Goal: Contribute content: Add original content to the website for others to see

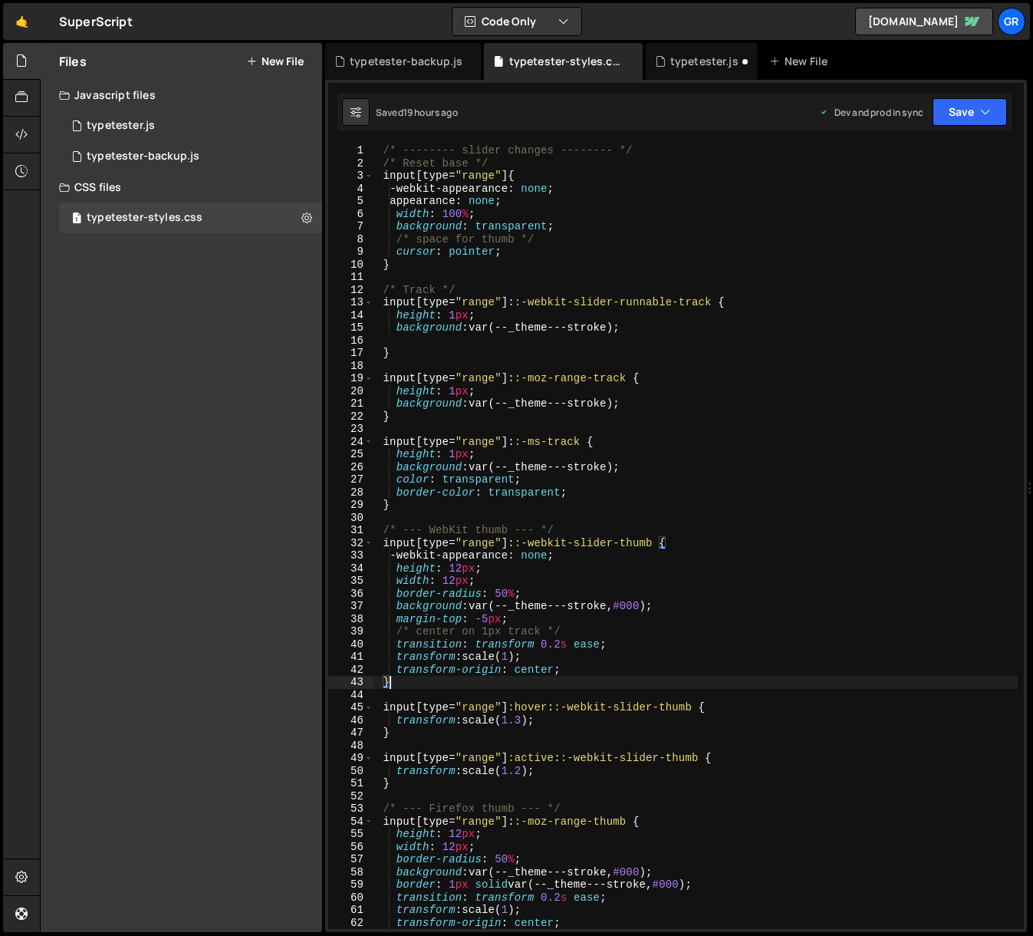
click at [252, 60] on icon at bounding box center [251, 61] width 11 height 12
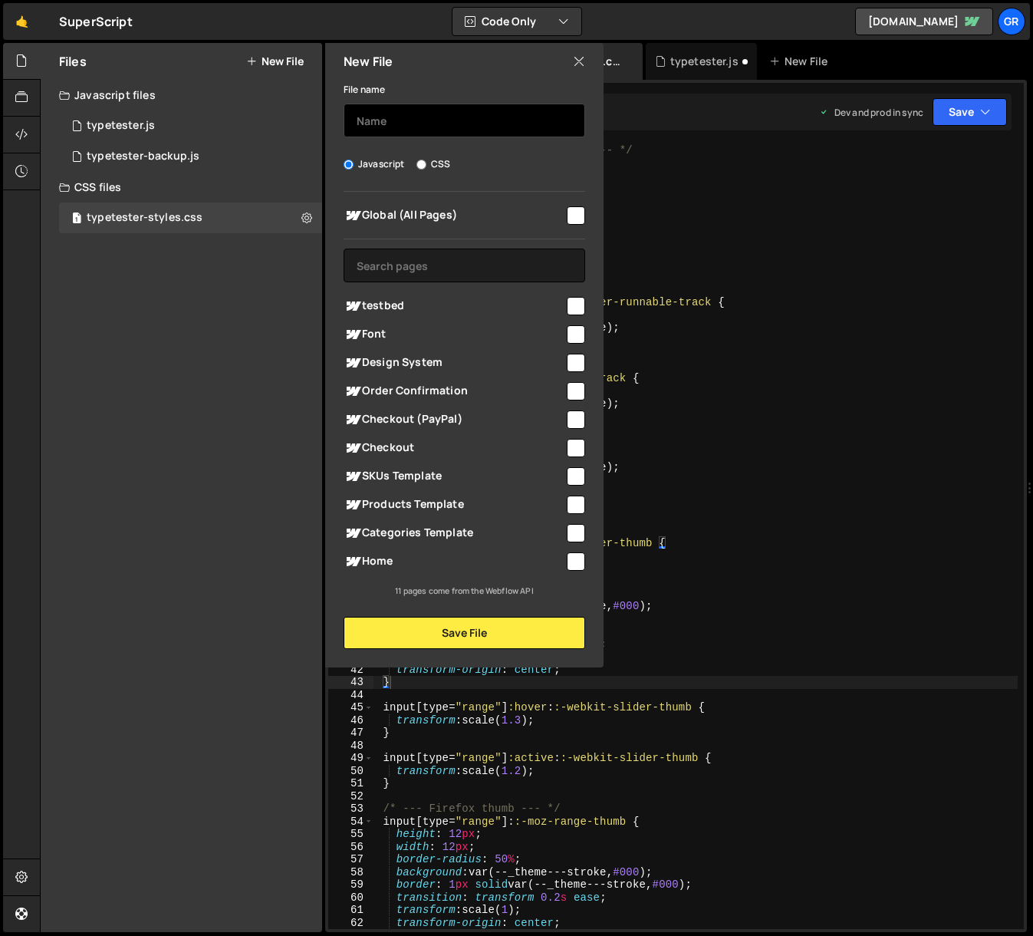
click at [403, 120] on input "text" at bounding box center [465, 121] width 242 height 34
type input "glyphpreviewer"
click at [577, 214] on input "checkbox" at bounding box center [576, 215] width 18 height 18
checkbox input "true"
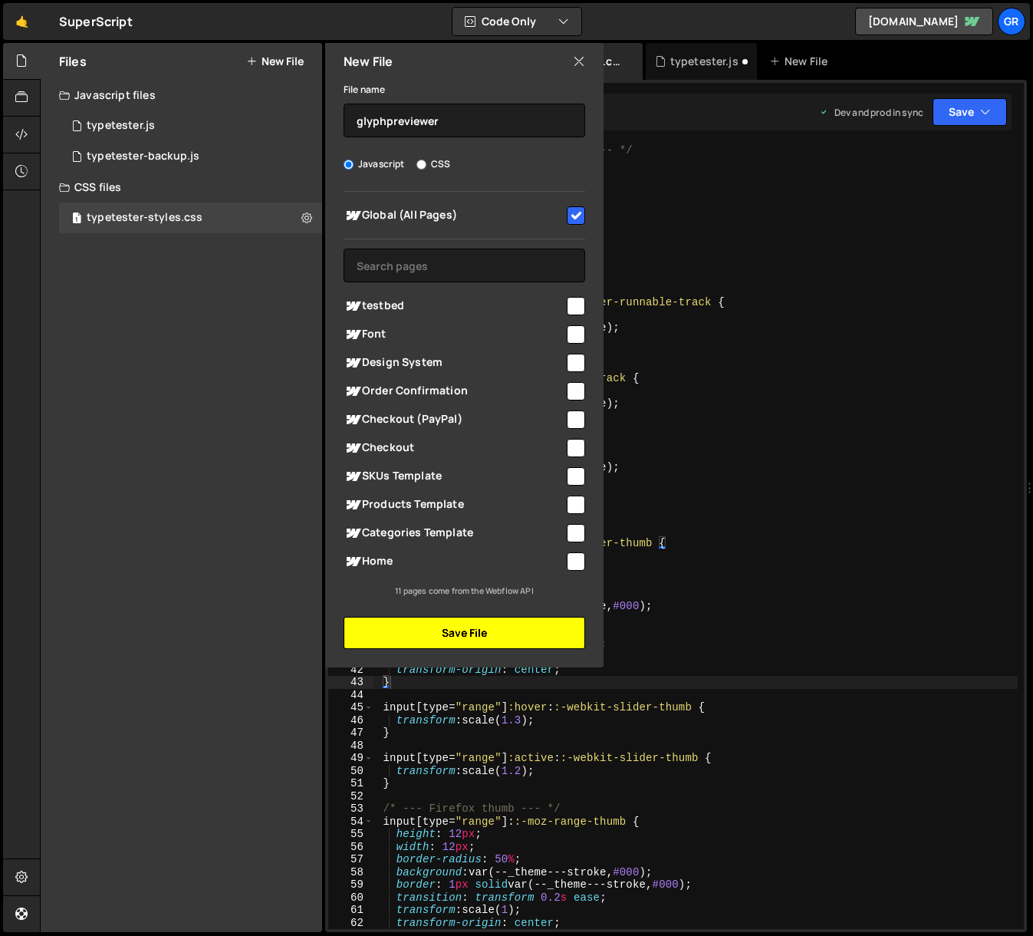
click at [470, 632] on button "Save File" at bounding box center [465, 633] width 242 height 32
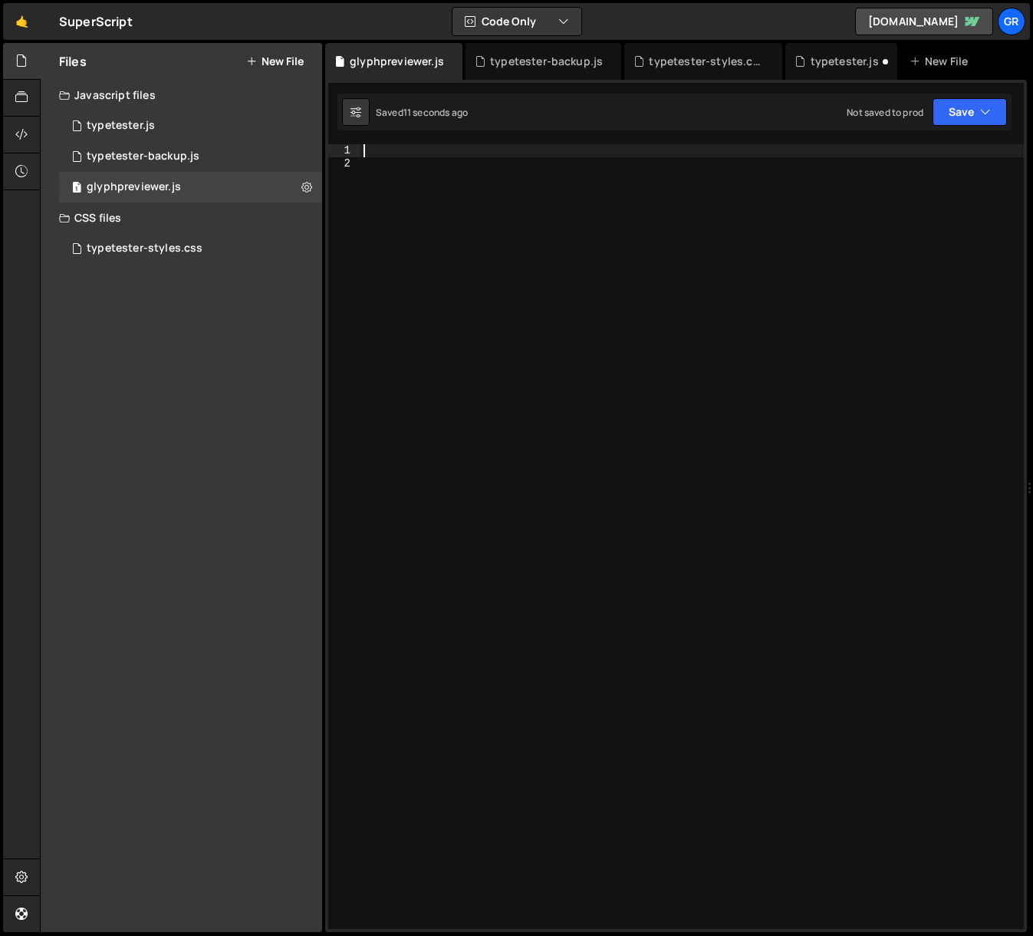
click at [397, 154] on div at bounding box center [691, 549] width 663 height 810
paste textarea "})"
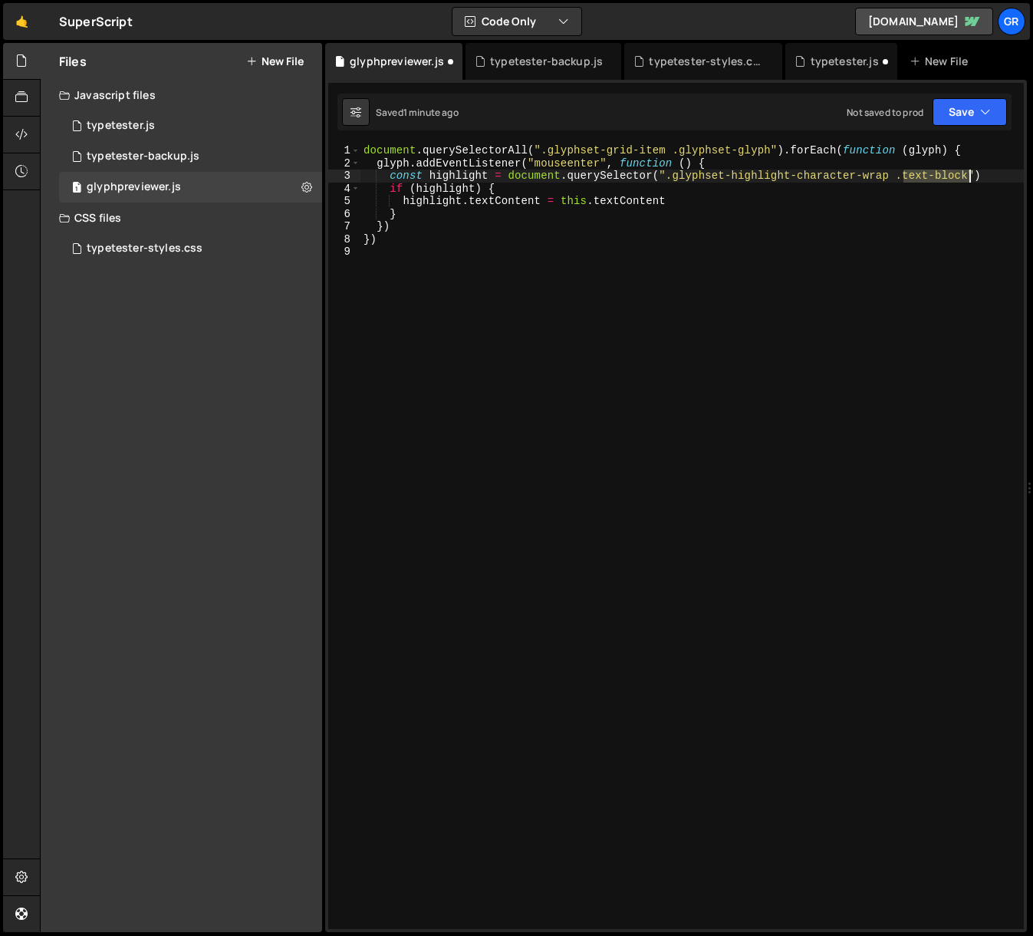
drag, startPoint x: 903, startPoint y: 174, endPoint x: 966, endPoint y: 173, distance: 63.7
click at [966, 173] on div "document . querySelectorAll ( ".glyphset-grid-item .glyphset-glyph" ) . forEach…" at bounding box center [691, 549] width 663 height 810
paste textarea "glyphset-highlight-character"
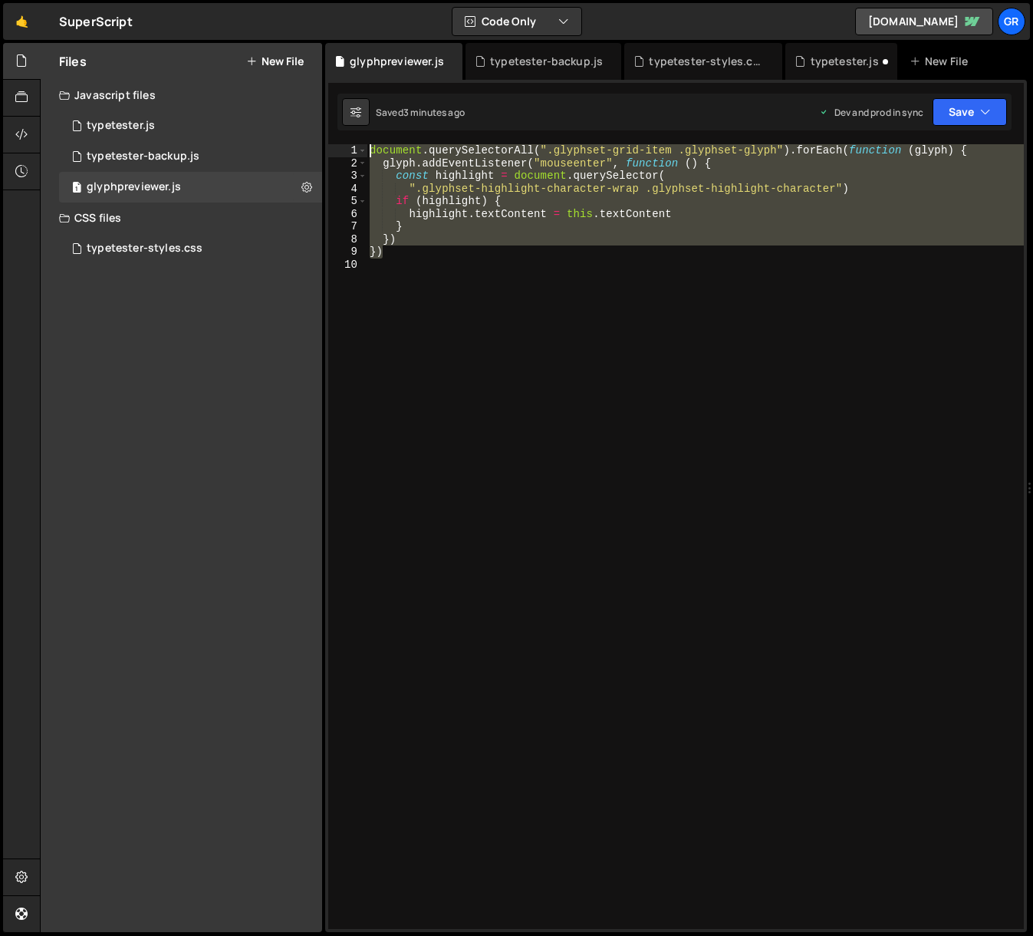
drag, startPoint x: 406, startPoint y: 255, endPoint x: 343, endPoint y: 143, distance: 128.8
click at [343, 143] on div "1 Type cmd + s to save your Javascript file. הההההההההההההההההההההההההההההההההה…" at bounding box center [676, 506] width 702 height 852
paste textarea "})"
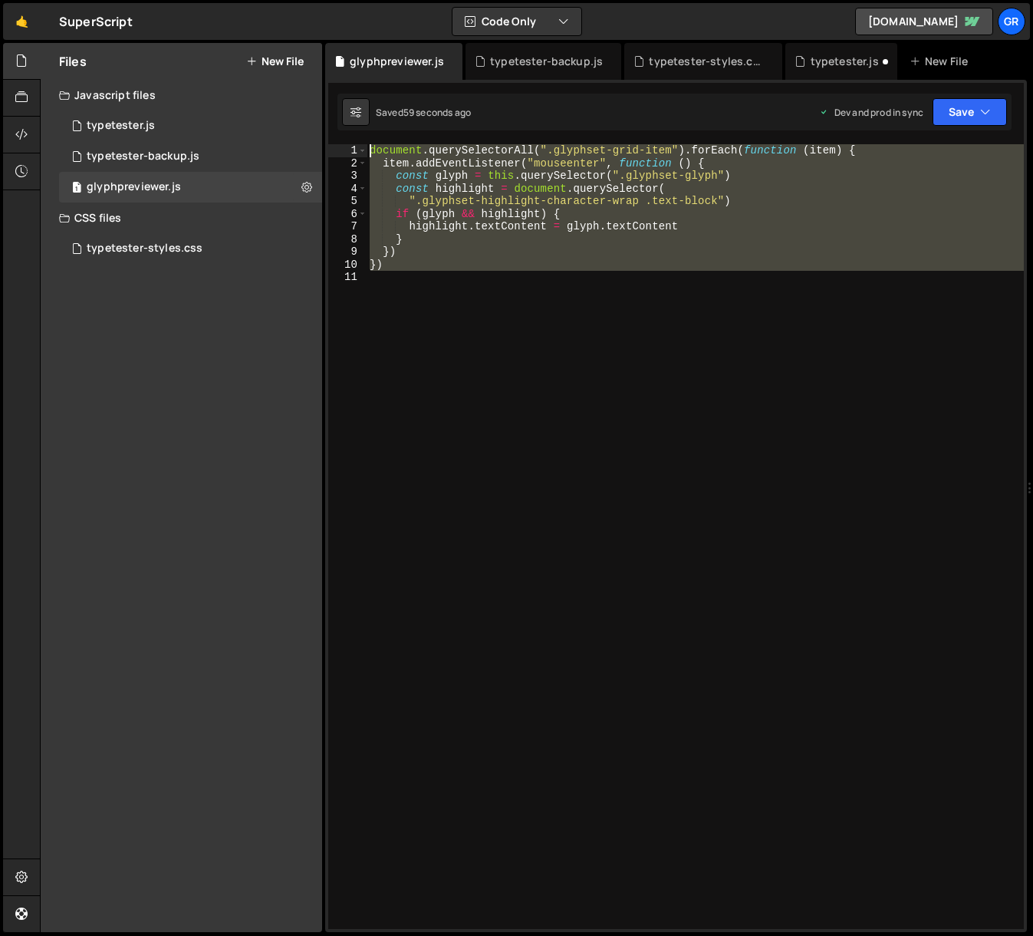
drag, startPoint x: 451, startPoint y: 291, endPoint x: 334, endPoint y: 123, distance: 204.9
click at [334, 123] on div "1 Type cmd + s to save your Javascript file. הההההההההההההההההההההההההההההההההה…" at bounding box center [676, 506] width 702 height 852
paste textarea "})"
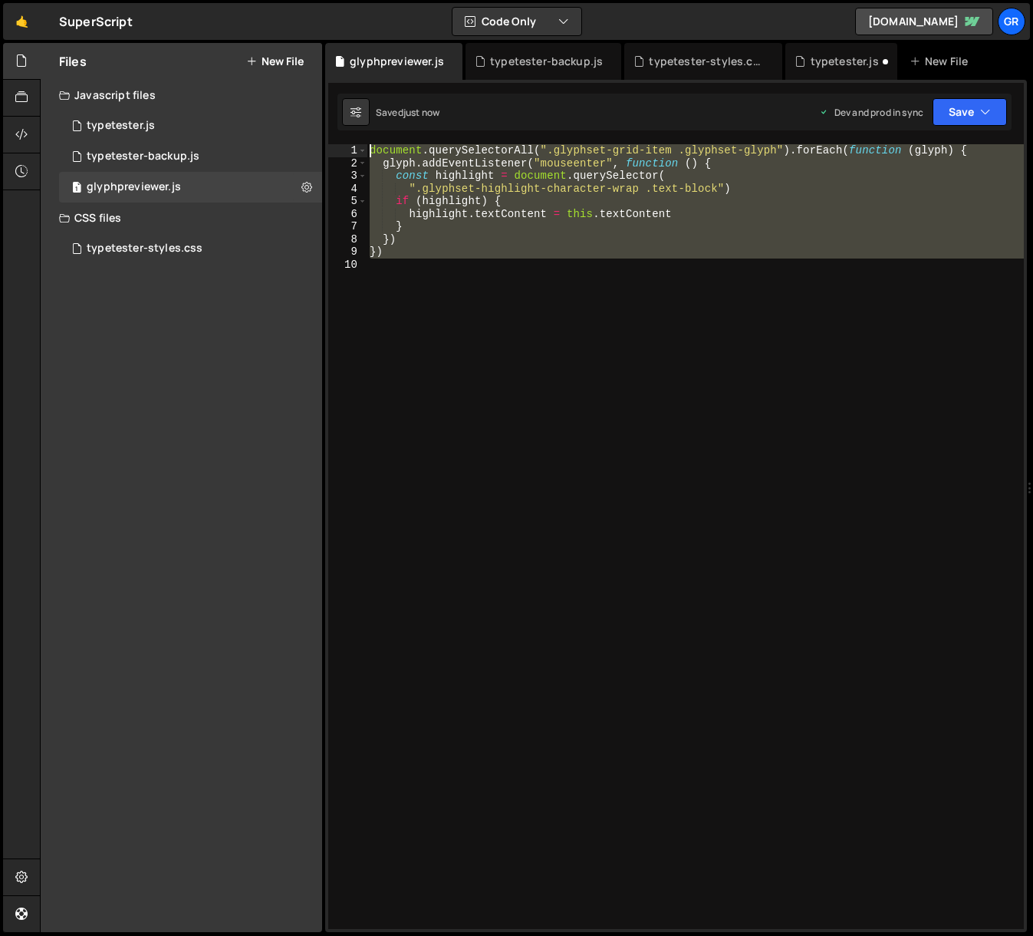
drag, startPoint x: 490, startPoint y: 268, endPoint x: 353, endPoint y: 126, distance: 197.4
click at [353, 126] on div "Debug Explain Copy glyphpreviewer.js typetester-backup.js typetester-styles.css…" at bounding box center [676, 488] width 702 height 890
paste textarea "})"
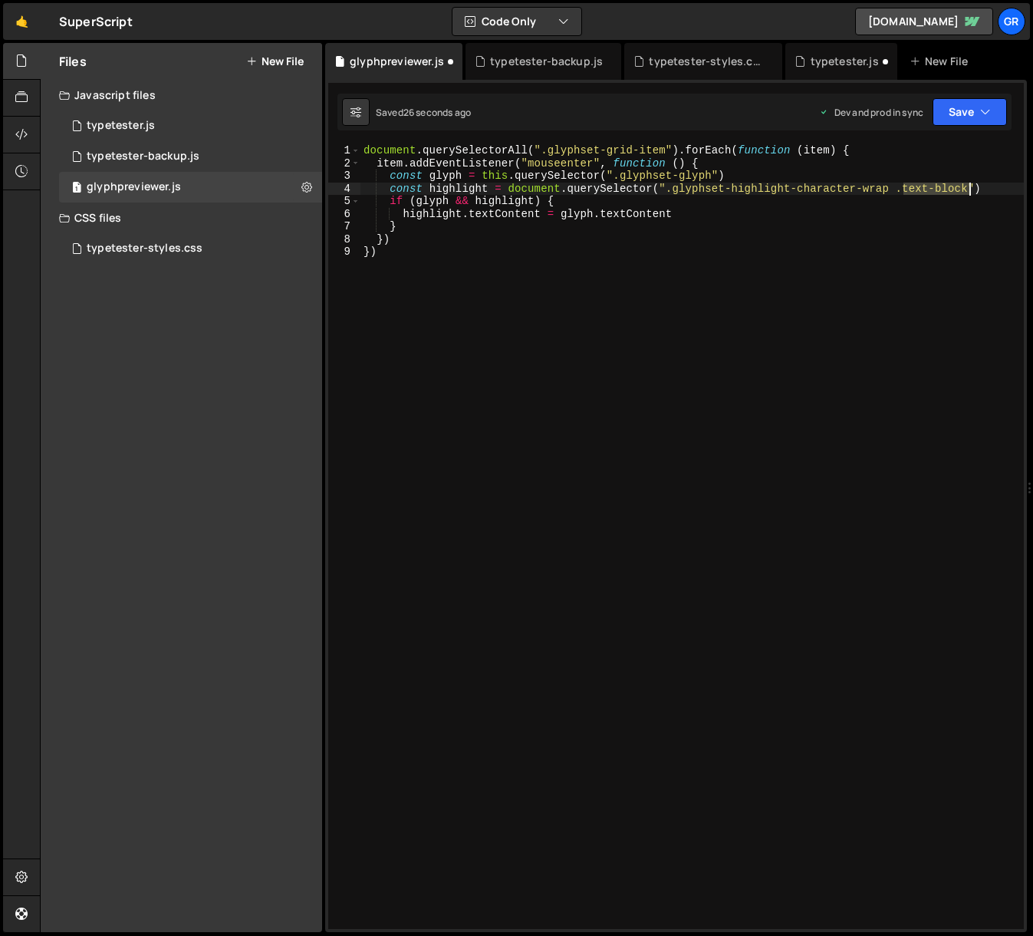
drag, startPoint x: 906, startPoint y: 187, endPoint x: 967, endPoint y: 186, distance: 61.4
click at [967, 186] on div "document . querySelectorAll ( ".glyphset-grid-item" ) . forEach ( function ( it…" at bounding box center [691, 549] width 663 height 810
paste textarea "glyphset-highlight-character"
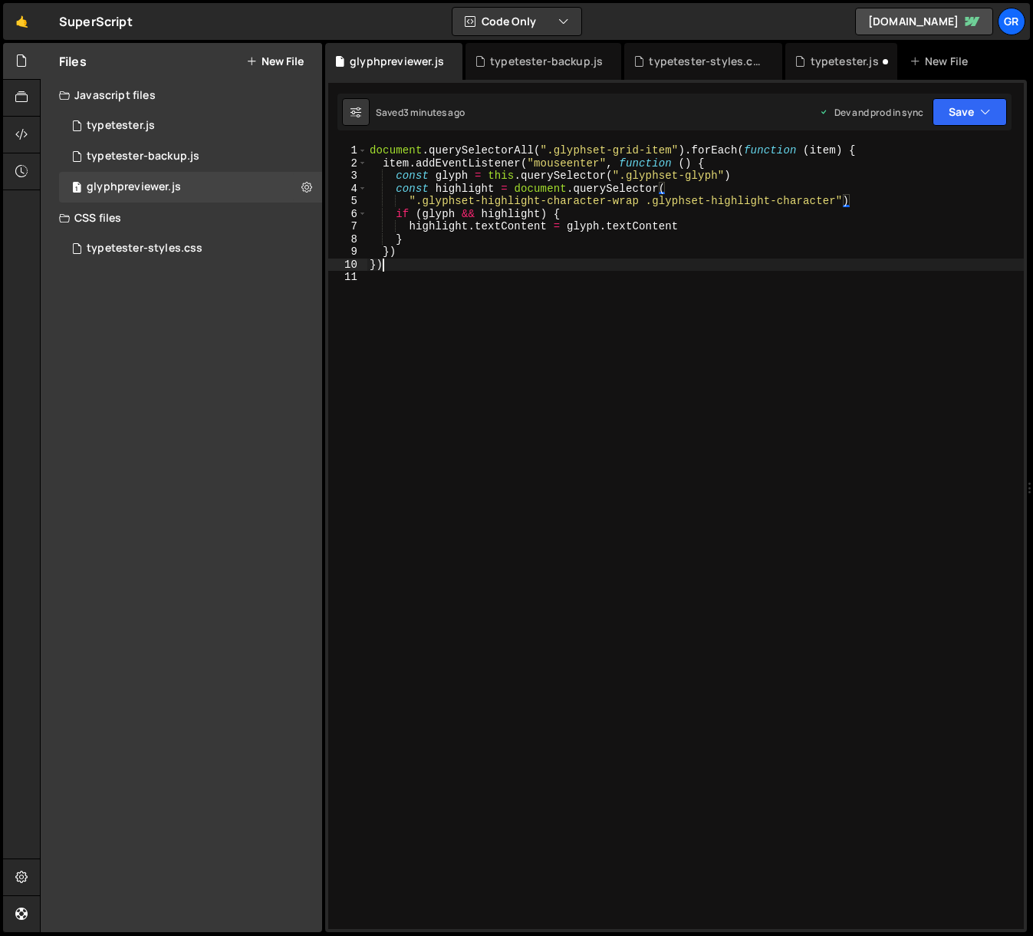
click at [455, 259] on div "document . querySelectorAll ( ".glyphset-grid-item" ) . forEach ( function ( it…" at bounding box center [695, 549] width 657 height 810
type textarea "})"
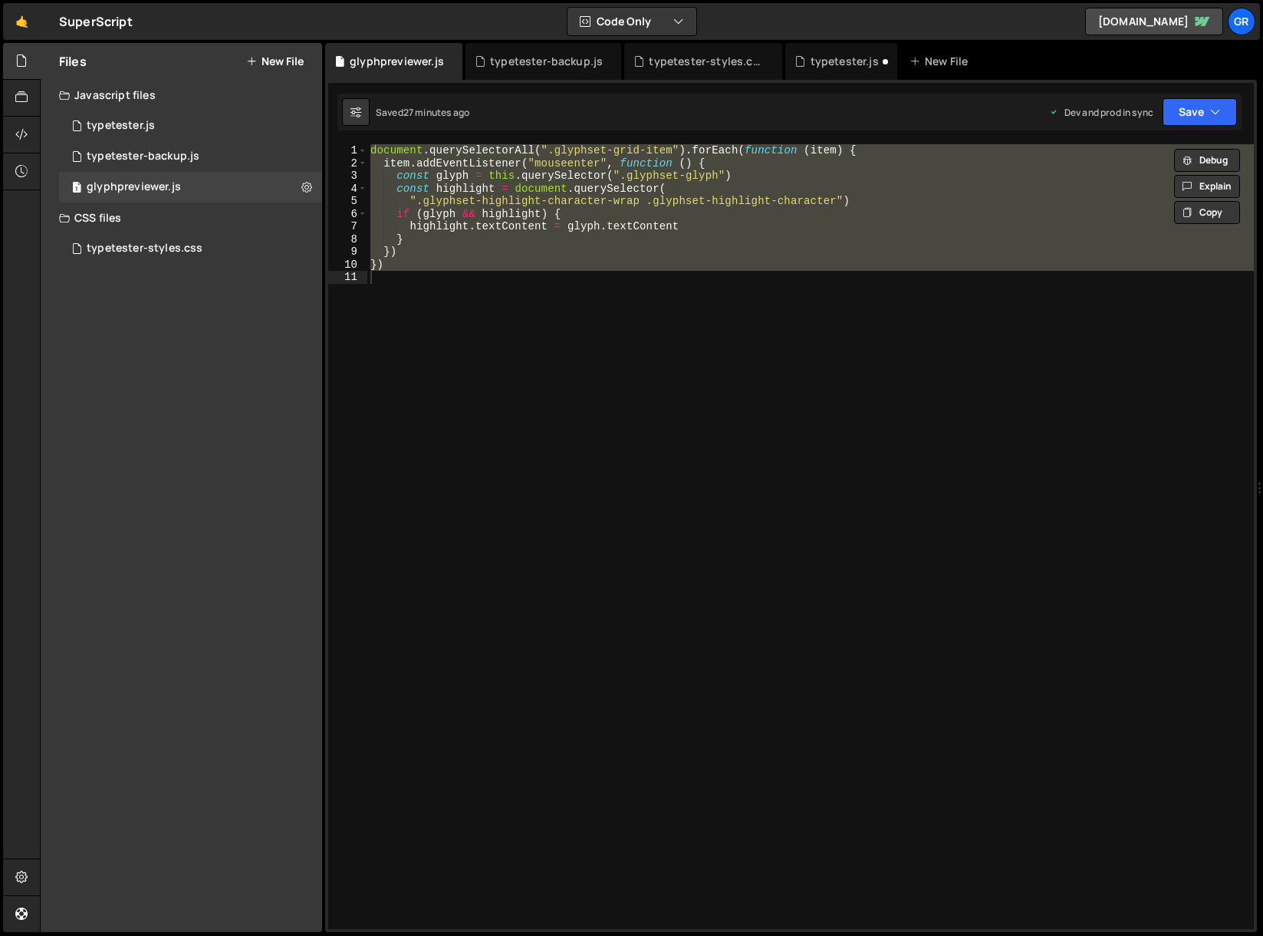
click at [278, 60] on button "New File" at bounding box center [275, 61] width 58 height 12
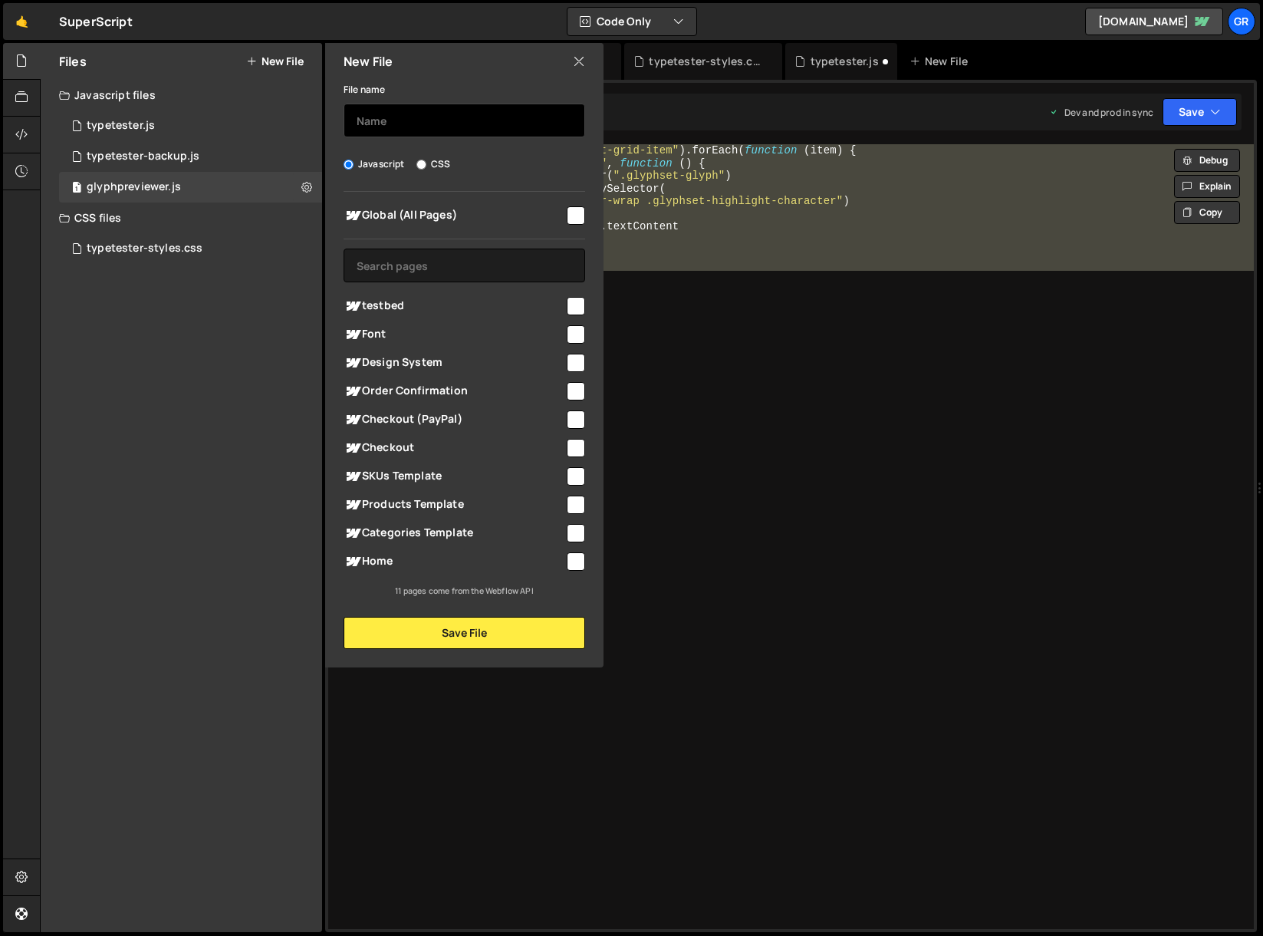
click at [382, 115] on input "text" at bounding box center [465, 121] width 242 height 34
type input "glyphset"
click at [572, 214] on input "checkbox" at bounding box center [576, 215] width 18 height 18
checkbox input "true"
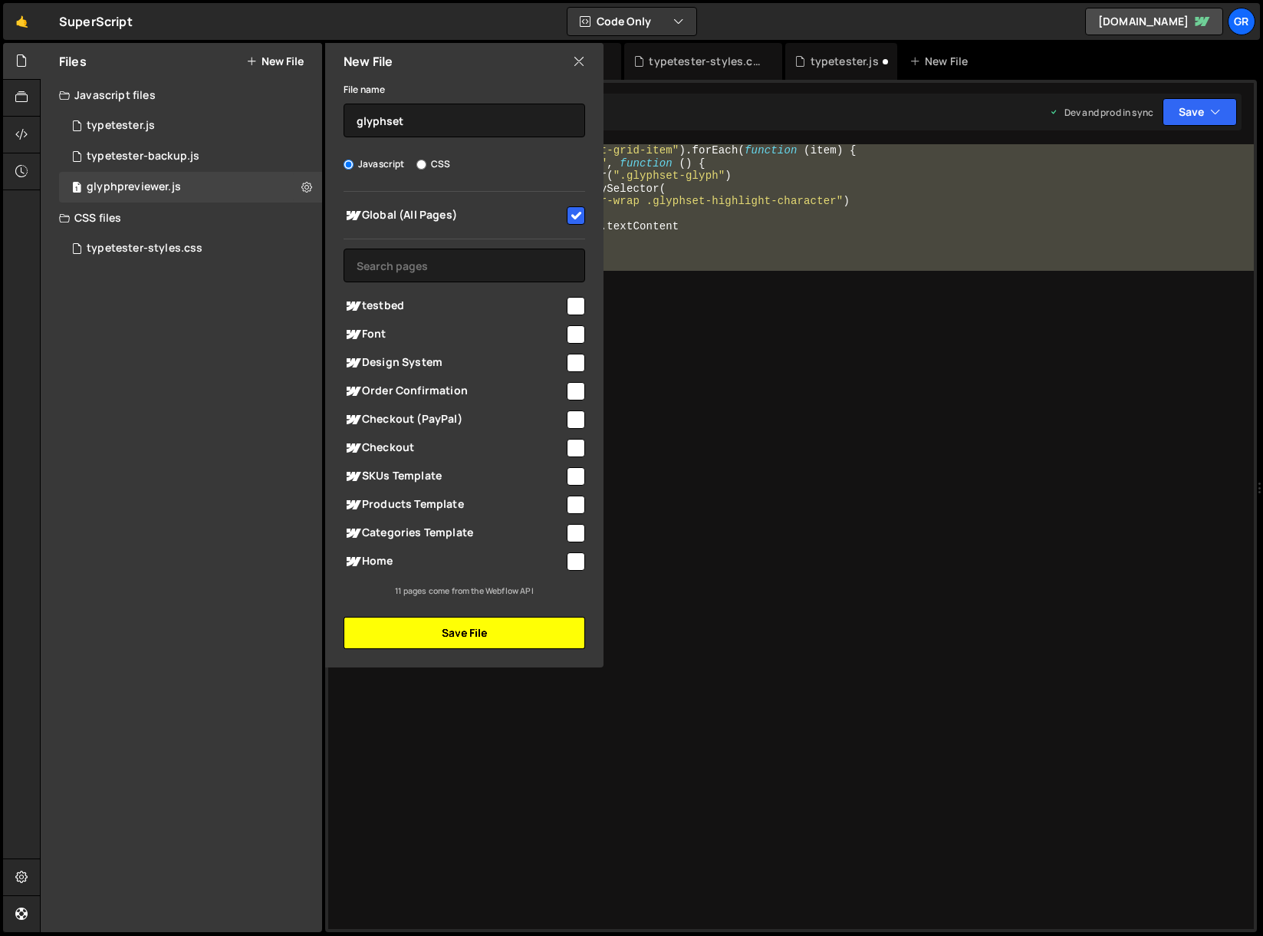
click at [472, 633] on button "Save File" at bounding box center [465, 633] width 242 height 32
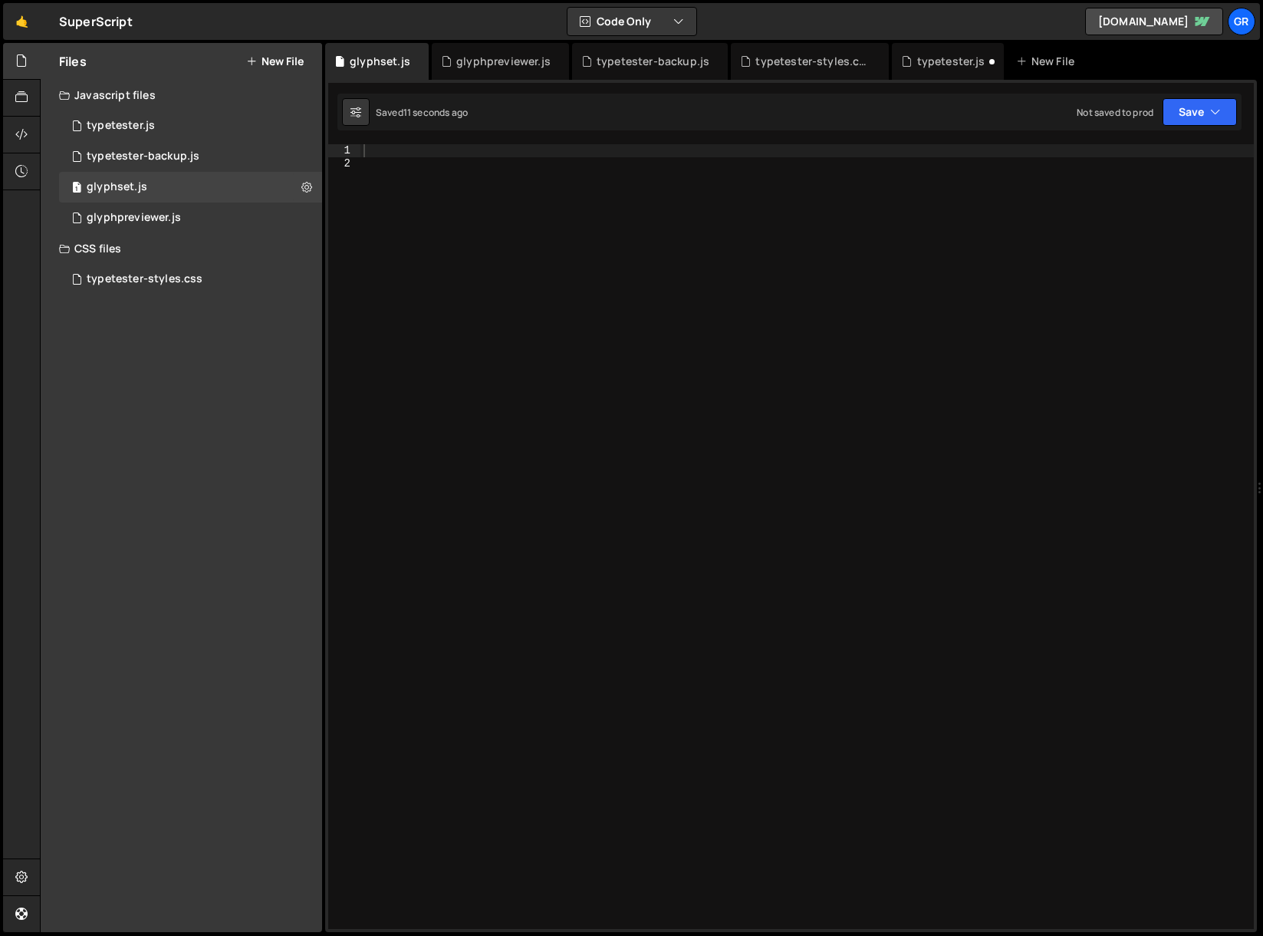
click at [396, 149] on div at bounding box center [807, 549] width 894 height 810
paste textarea "]"
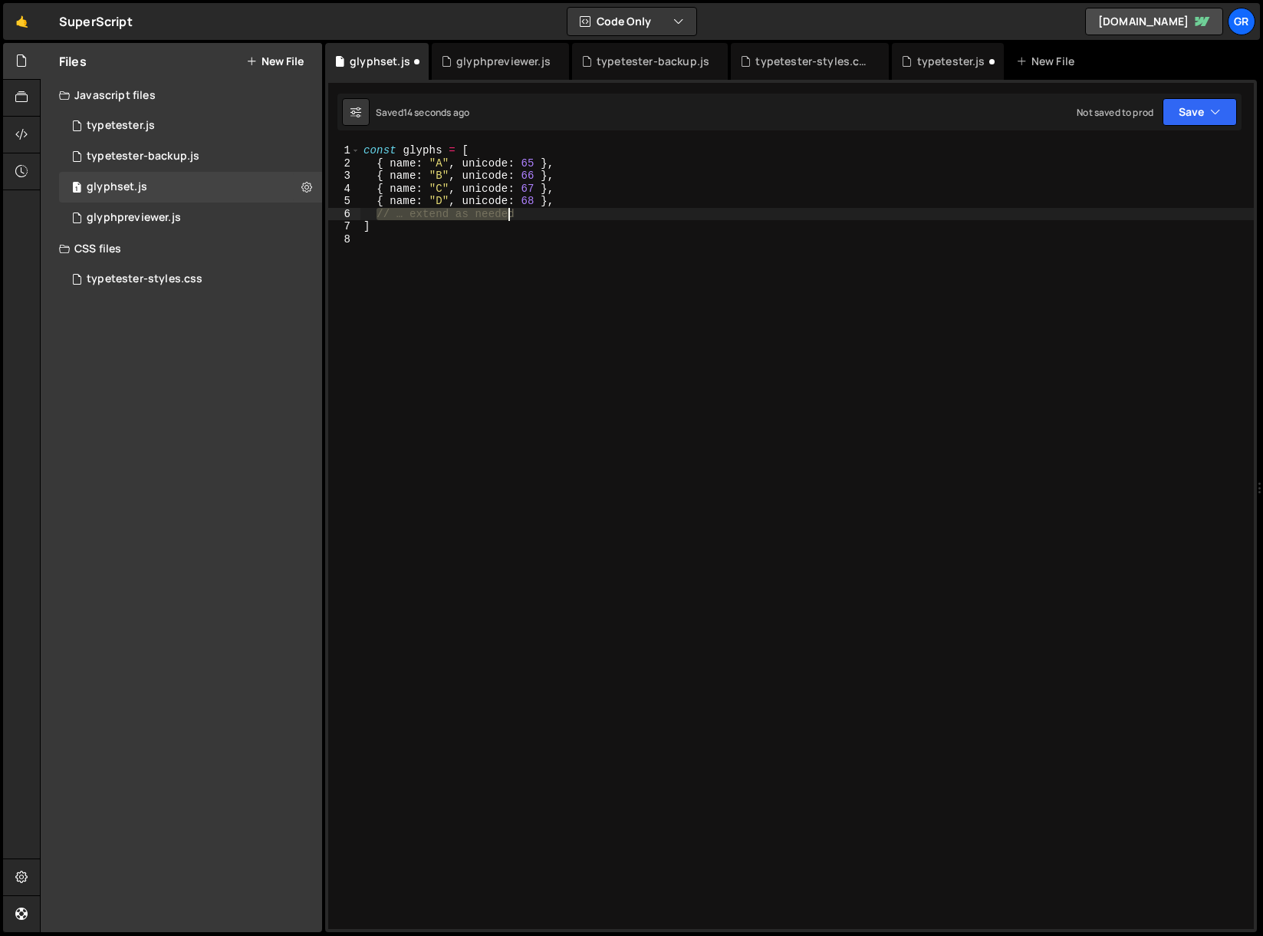
drag, startPoint x: 376, startPoint y: 212, endPoint x: 508, endPoint y: 210, distance: 131.9
click at [508, 210] on div "const glyphs = [ { name : "A" , unicode : 65 } , { name : "B" , unicode : 66 } …" at bounding box center [807, 549] width 894 height 810
type textarea "// … extend as needed"
click at [519, 239] on div "const glyphs = [ { name : "A" , unicode : 65 } , { name : "B" , unicode : 66 } …" at bounding box center [807, 549] width 894 height 810
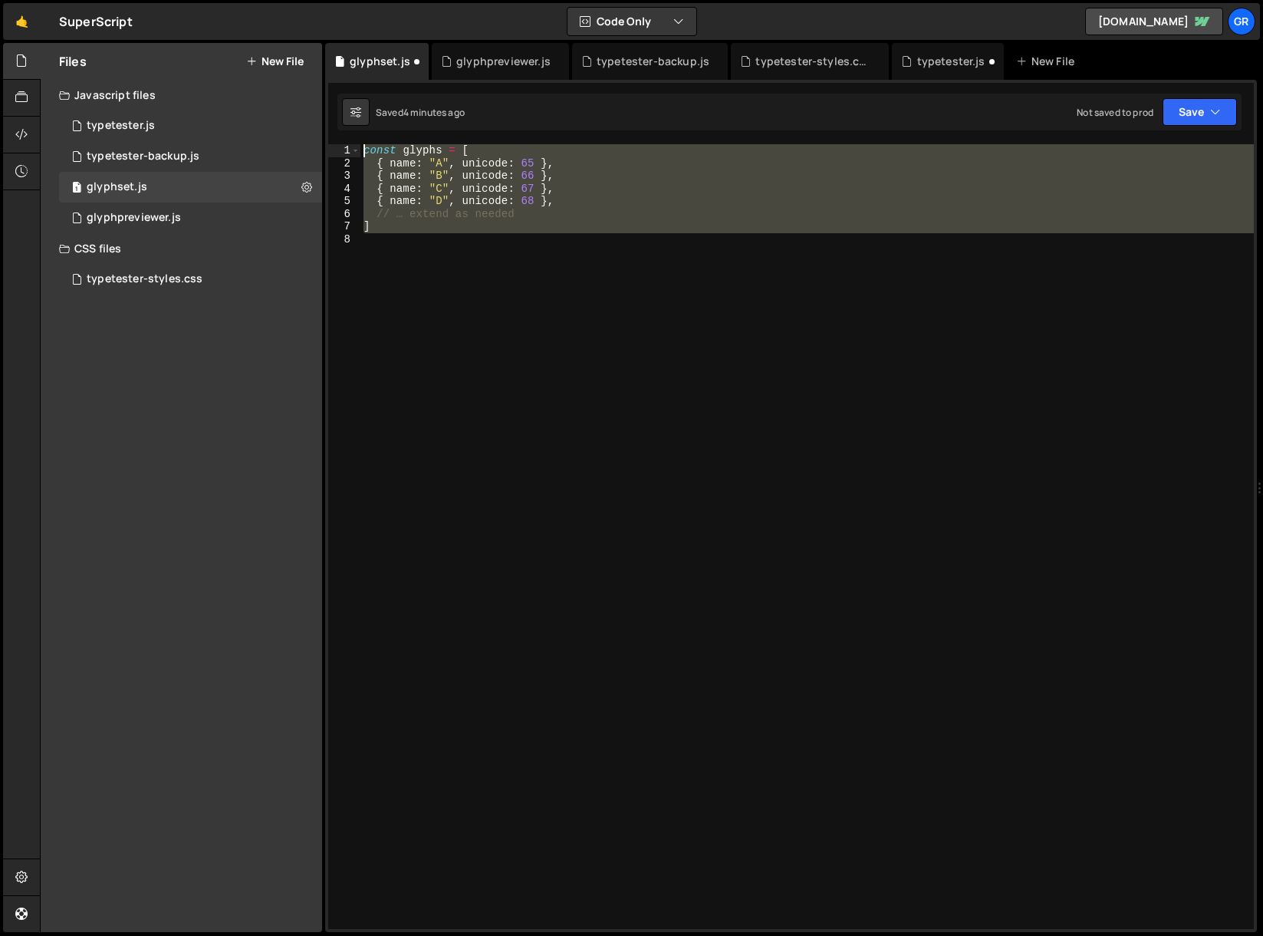
drag, startPoint x: 381, startPoint y: 238, endPoint x: 360, endPoint y: 133, distance: 106.5
click at [360, 133] on div "1 Type cmd + s to save your Javascript file. הההההההההההההההההההההההההההההההההה…" at bounding box center [791, 506] width 932 height 852
paste textarea "]"
type textarea "]"
